Goal: Obtain resource: Obtain resource

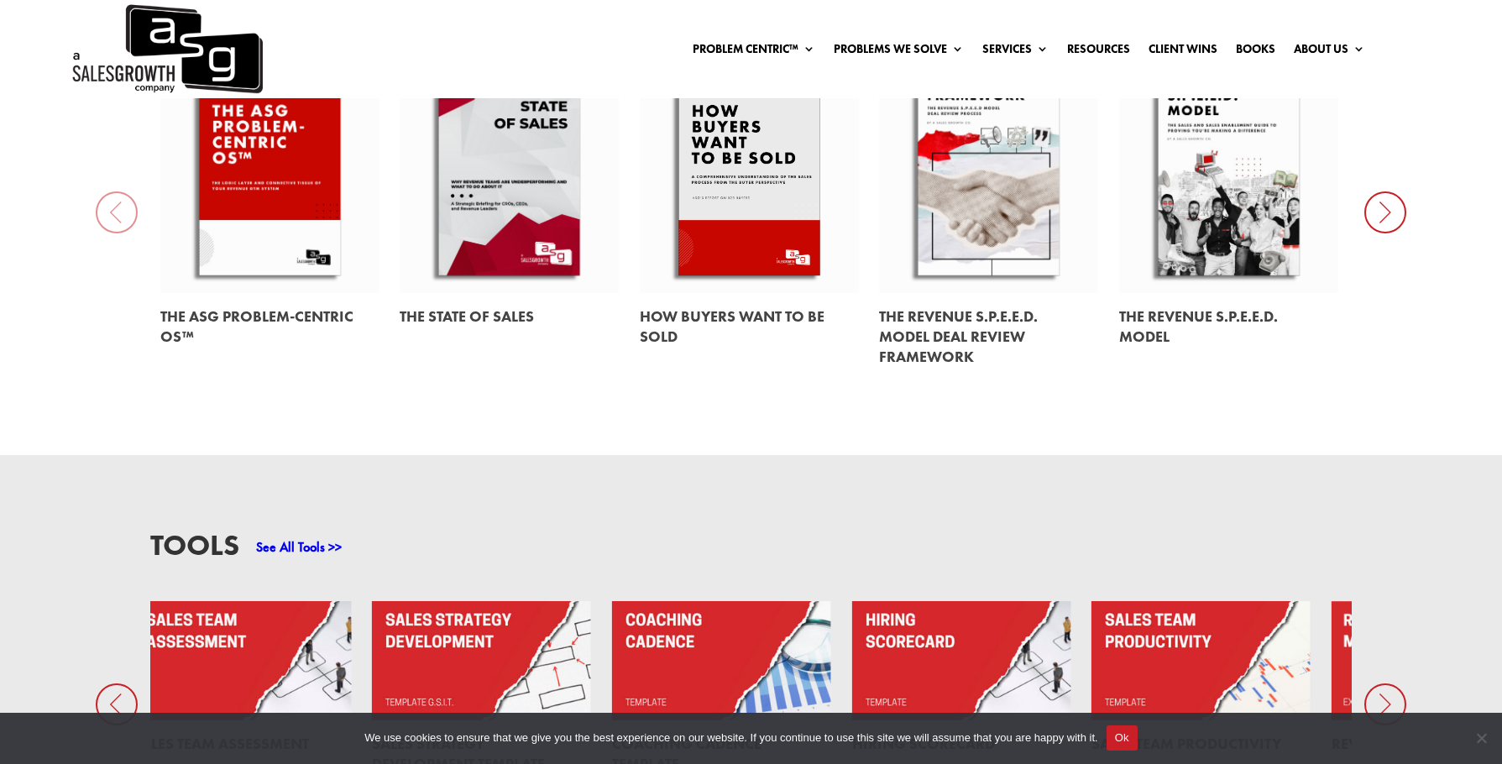
scroll to position [991, 0]
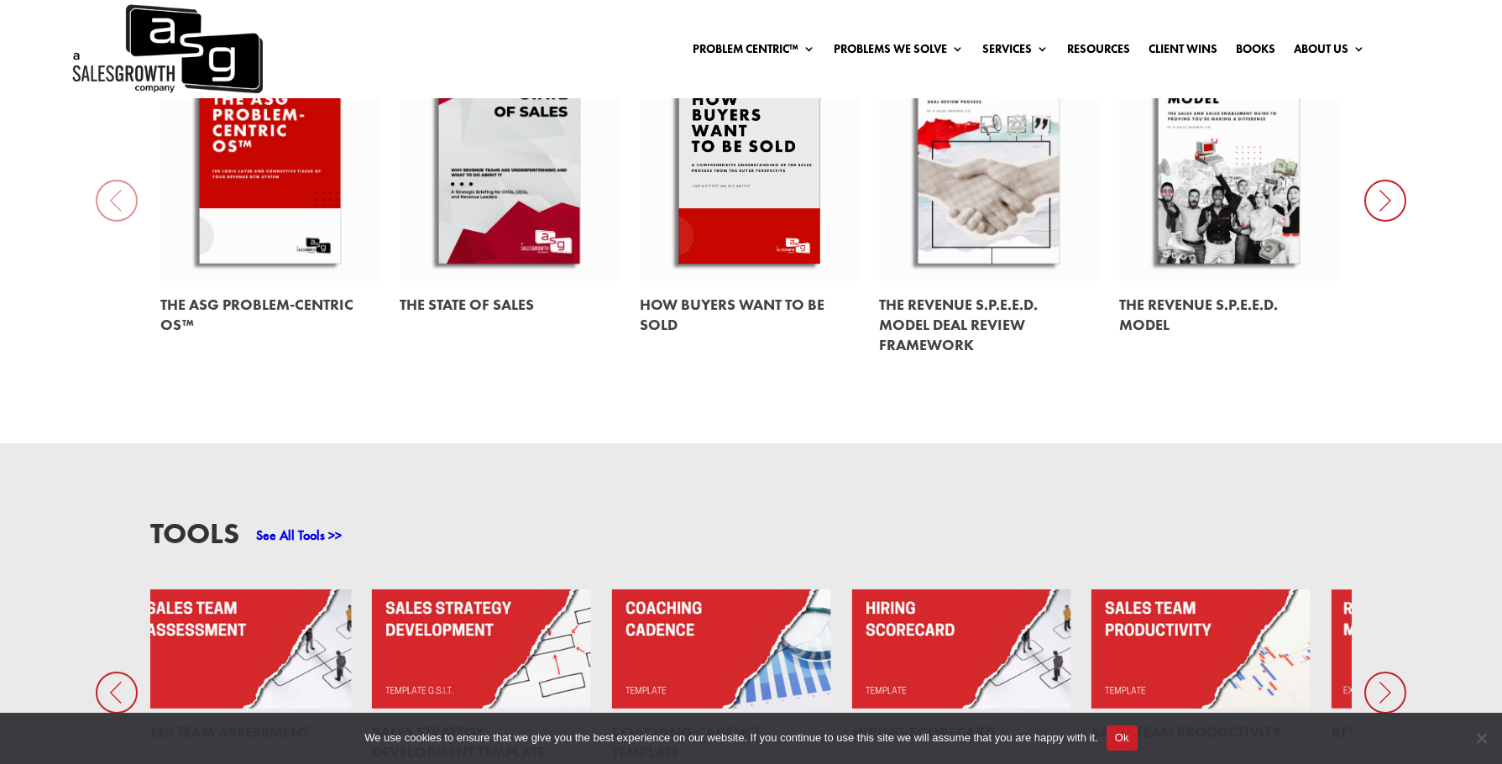
click at [291, 541] on link "See All Tools >>" at bounding box center [299, 536] width 86 height 18
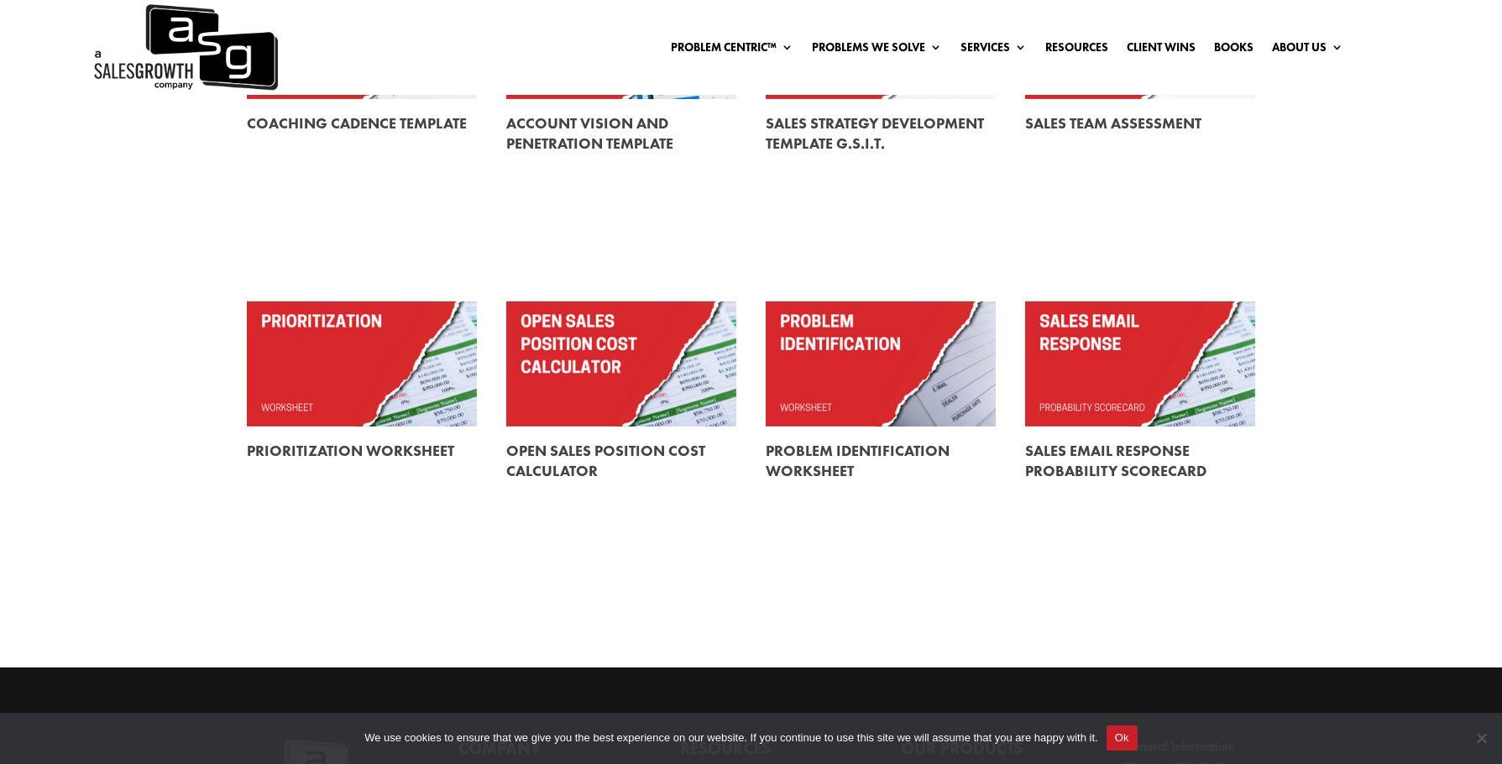
scroll to position [650, 0]
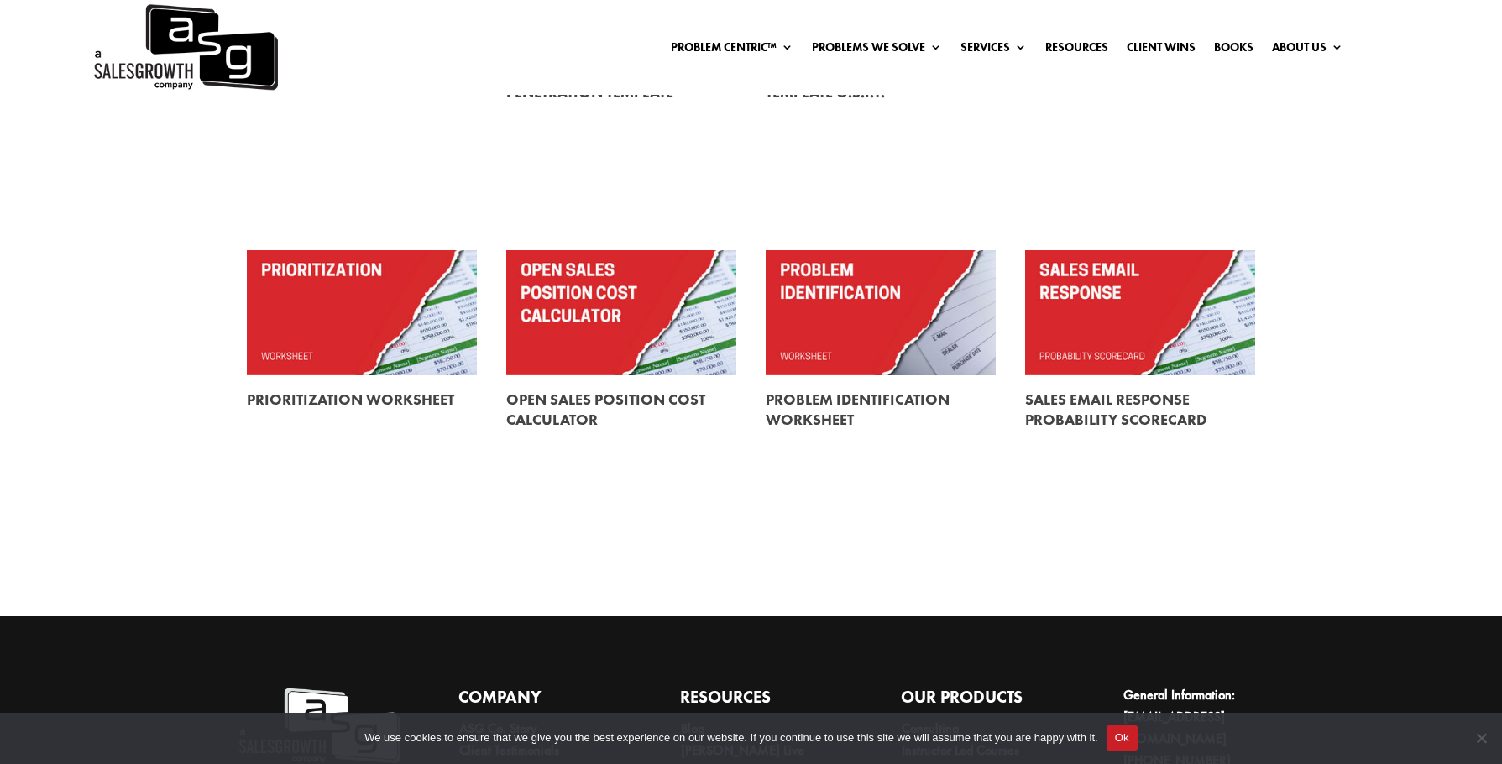
click at [826, 406] on link at bounding box center [881, 408] width 230 height 67
